Goal: Information Seeking & Learning: Learn about a topic

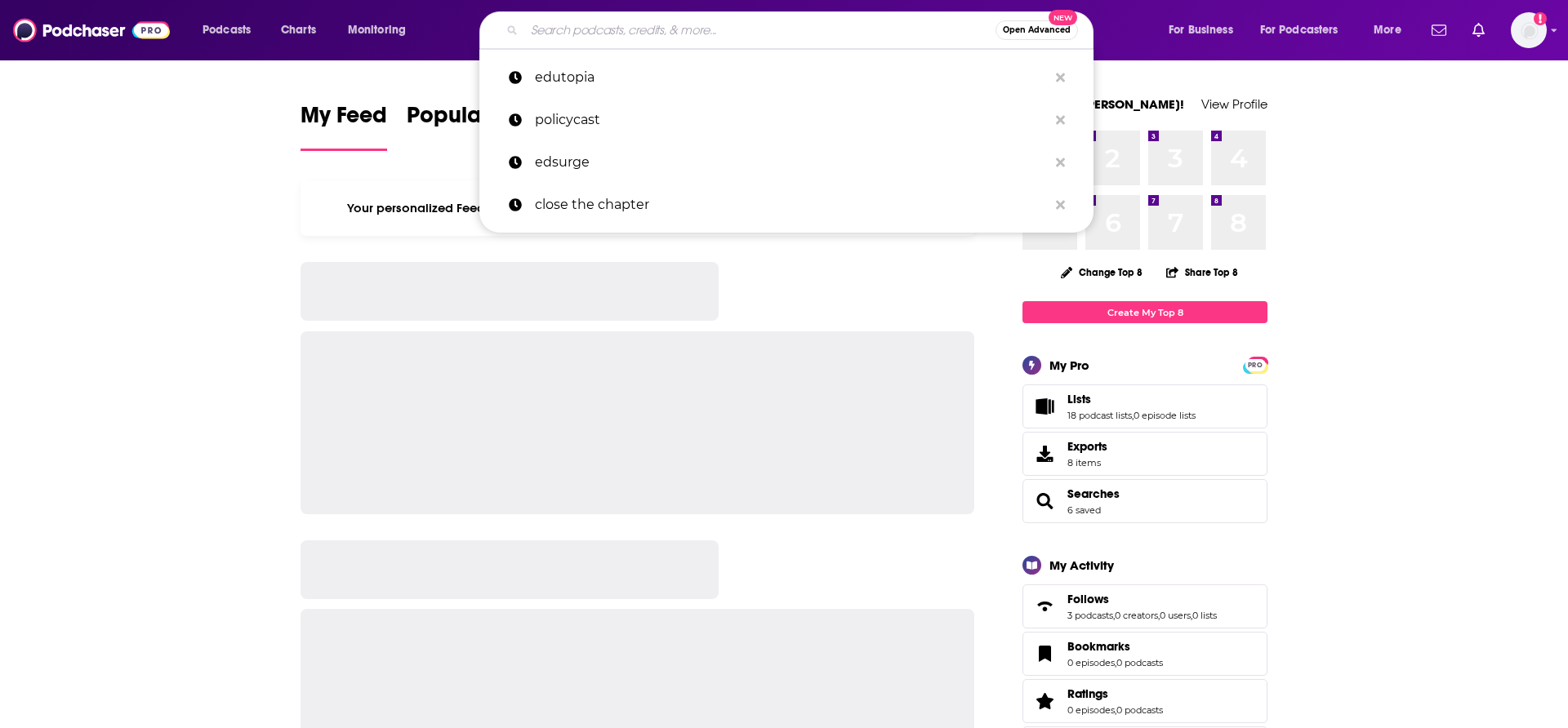
click at [565, 30] on input "Search podcasts, credits, & more..." at bounding box center [760, 30] width 471 height 26
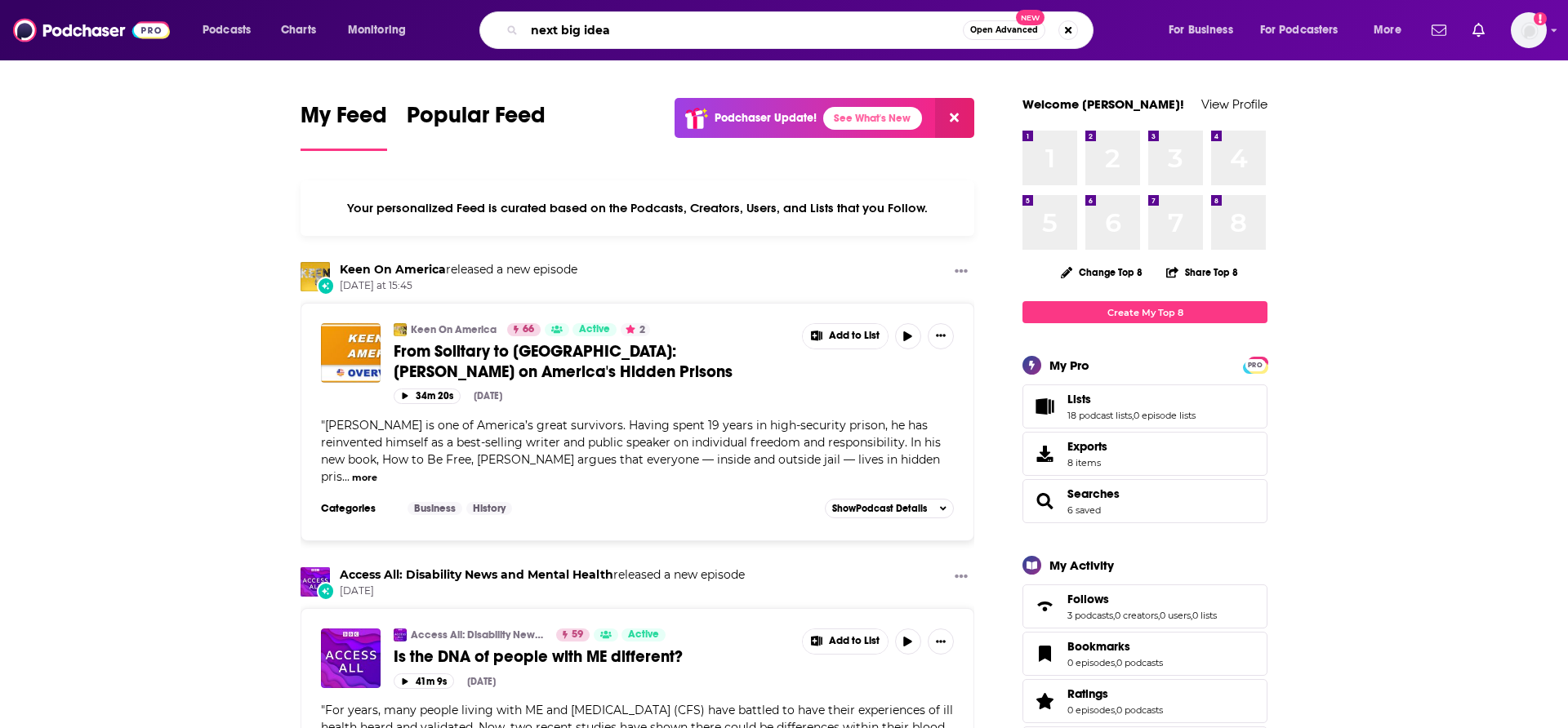
type input "next big idea"
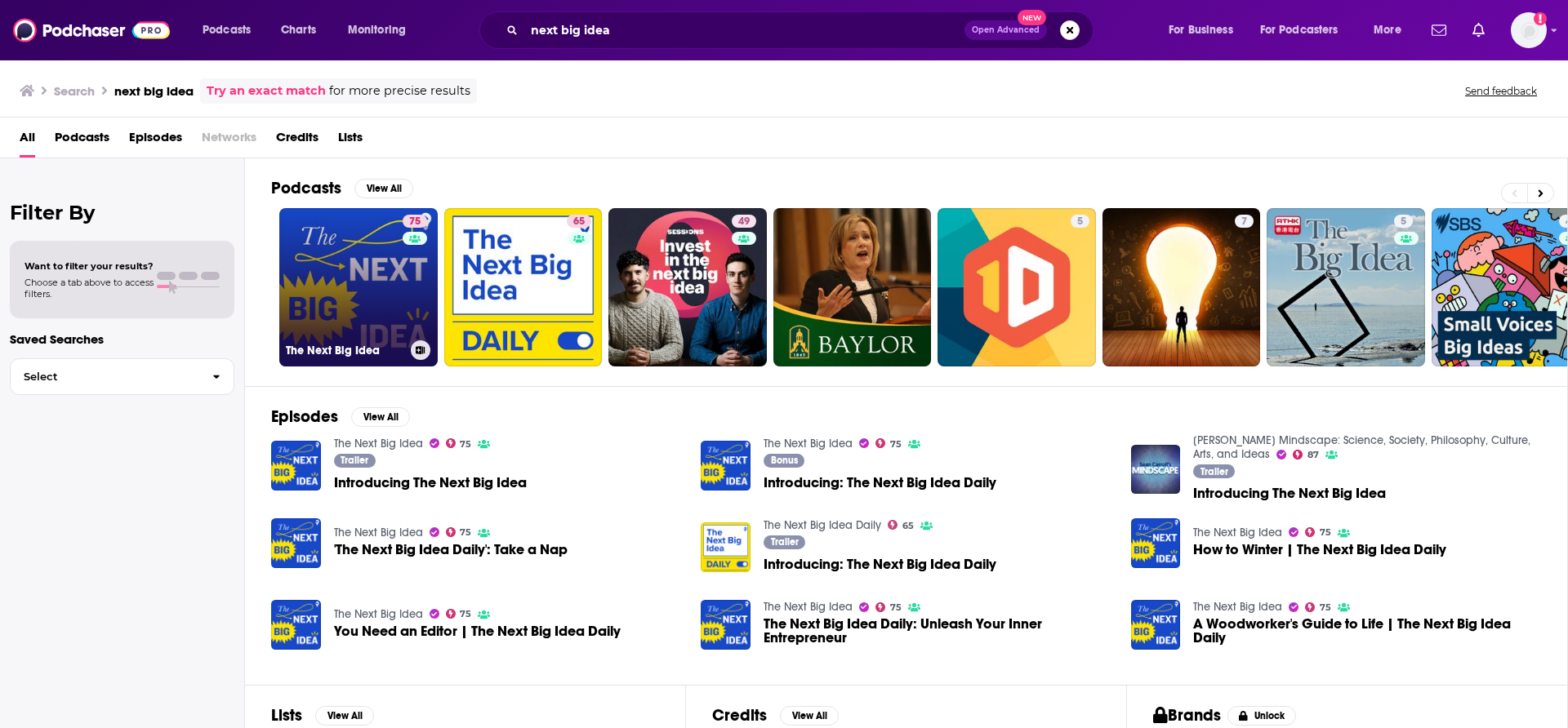
click at [376, 269] on link "75 The Next Big Idea" at bounding box center [358, 287] width 159 height 159
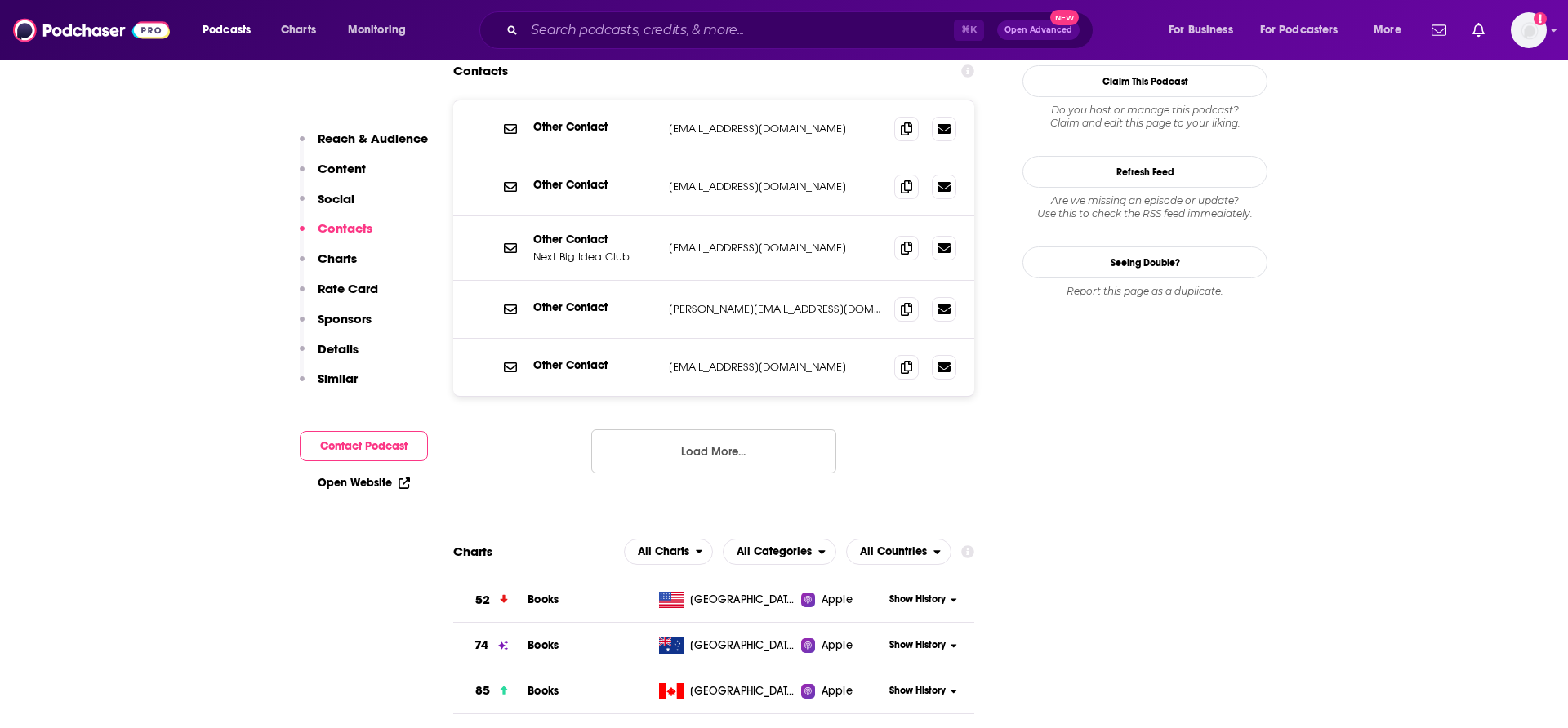
scroll to position [1783, 0]
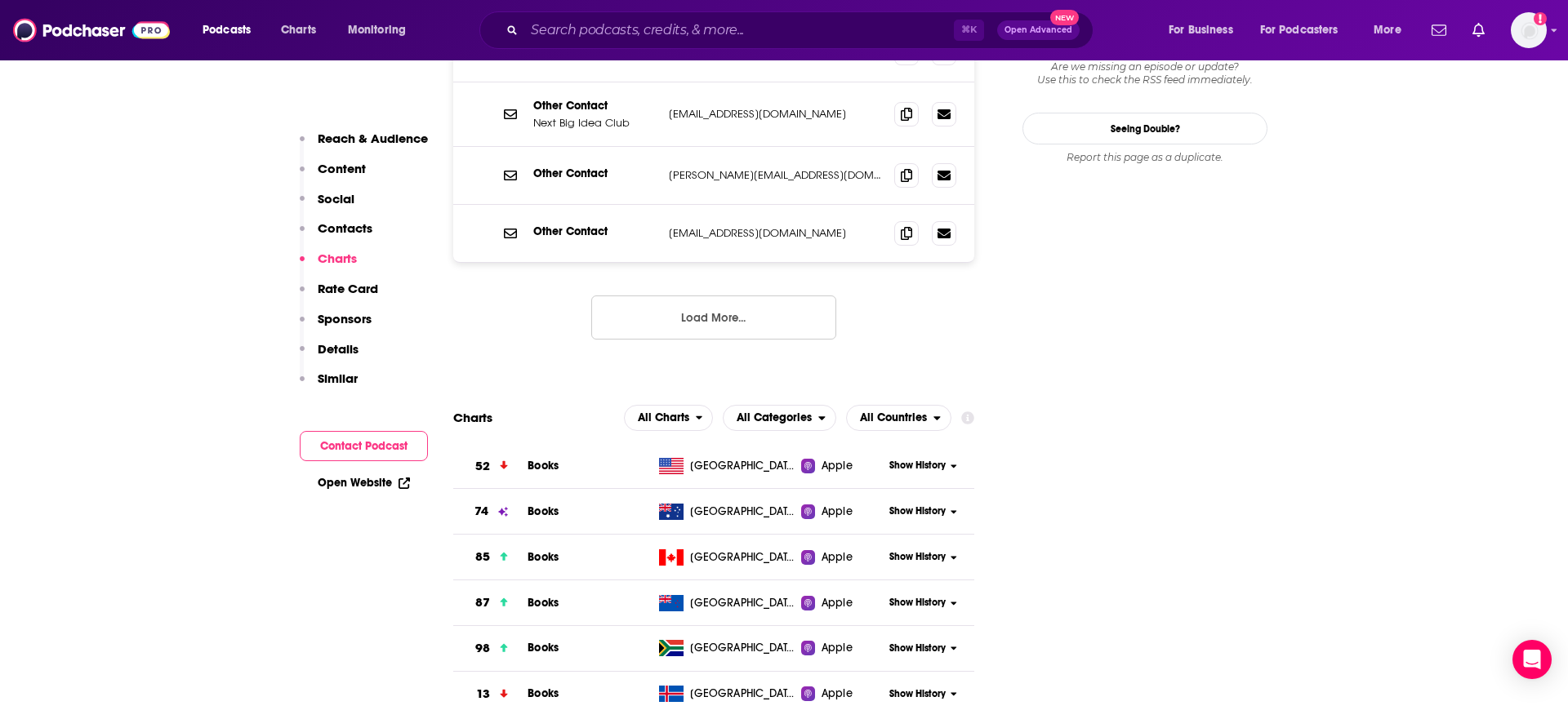
click at [816, 458] on div "Apple" at bounding box center [843, 465] width 83 height 16
